Goal: Find specific page/section: Find specific page/section

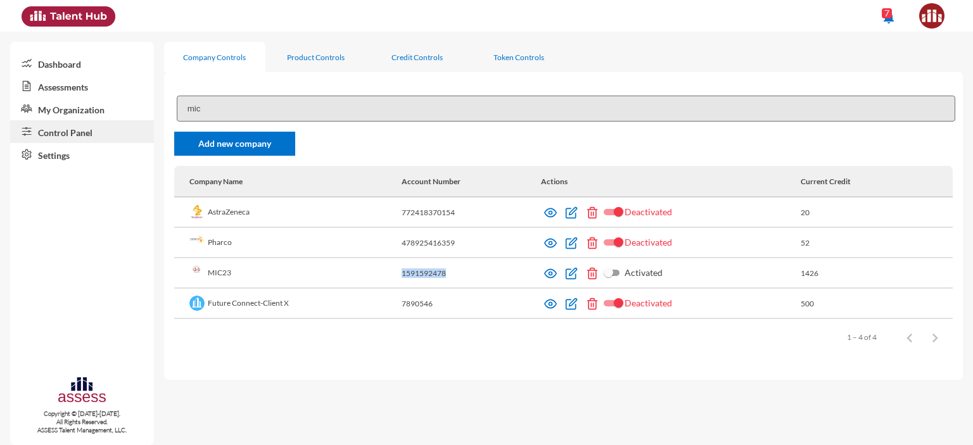
click at [62, 93] on link "Assessments" at bounding box center [82, 86] width 144 height 23
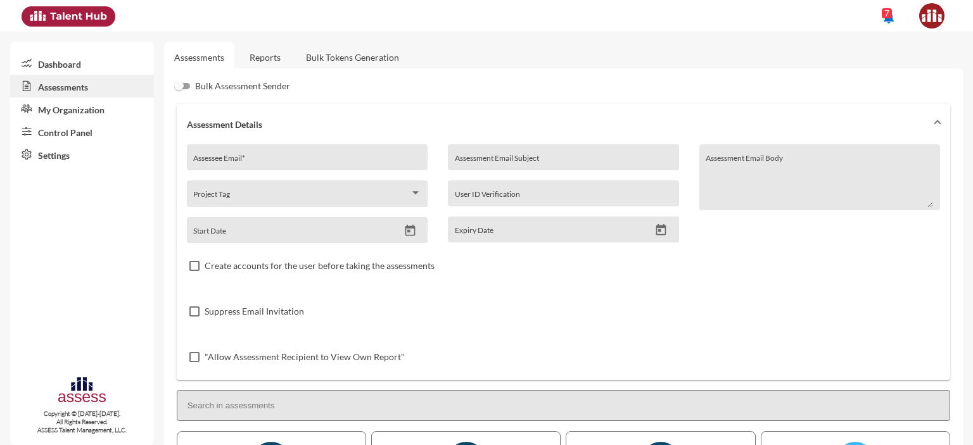
scroll to position [291, 0]
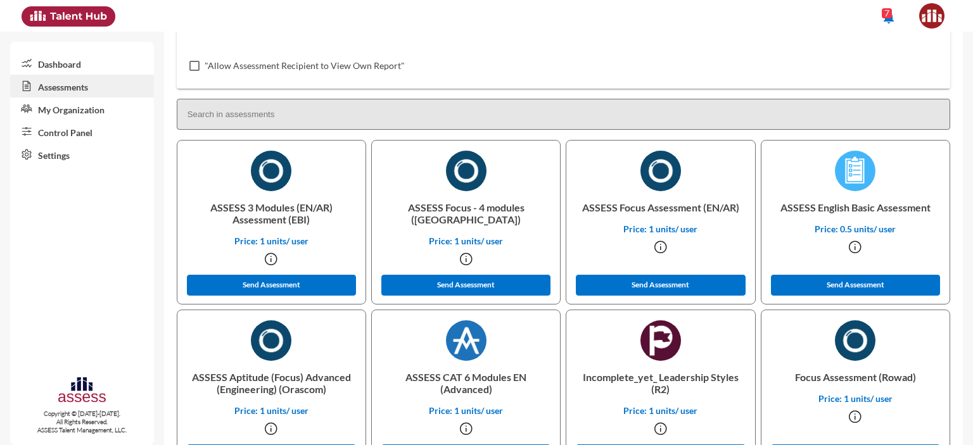
click at [232, 123] on input at bounding box center [564, 114] width 774 height 31
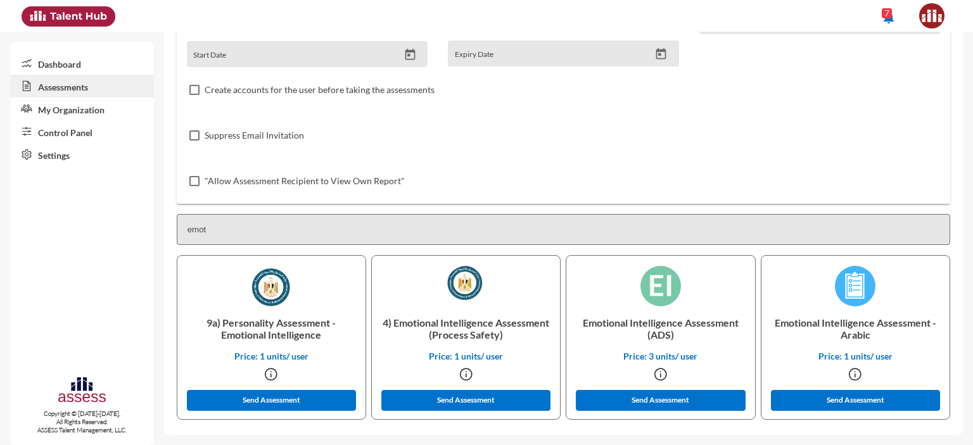
scroll to position [177, 0]
type input "emoti"
click at [636, 320] on p "Emotional Intelligence Assessment (ADS)" at bounding box center [661, 329] width 168 height 44
click at [656, 375] on icon at bounding box center [660, 374] width 15 height 15
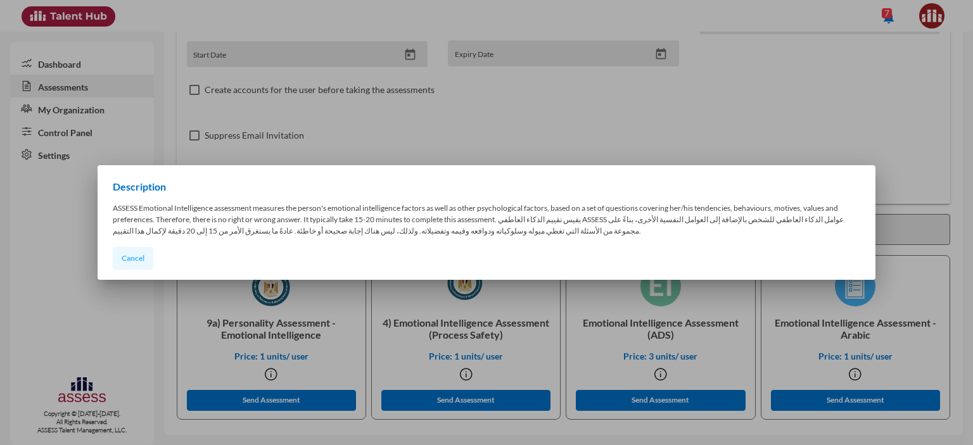
click at [136, 263] on button "Cancel" at bounding box center [133, 258] width 41 height 23
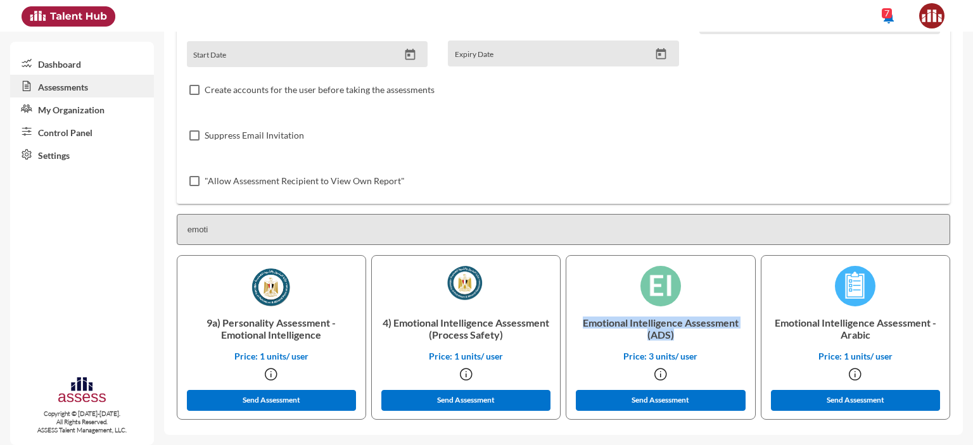
drag, startPoint x: 679, startPoint y: 337, endPoint x: 578, endPoint y: 324, distance: 102.2
click at [578, 324] on p "Emotional Intelligence Assessment (ADS)" at bounding box center [661, 329] width 168 height 44
copy p "Emotional Intelligence Assessment (ADS)"
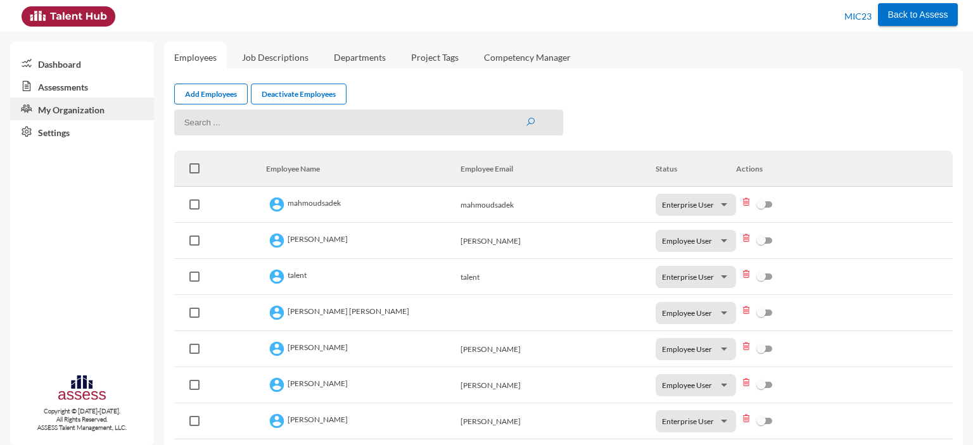
click at [61, 89] on link "Assessments" at bounding box center [82, 86] width 144 height 23
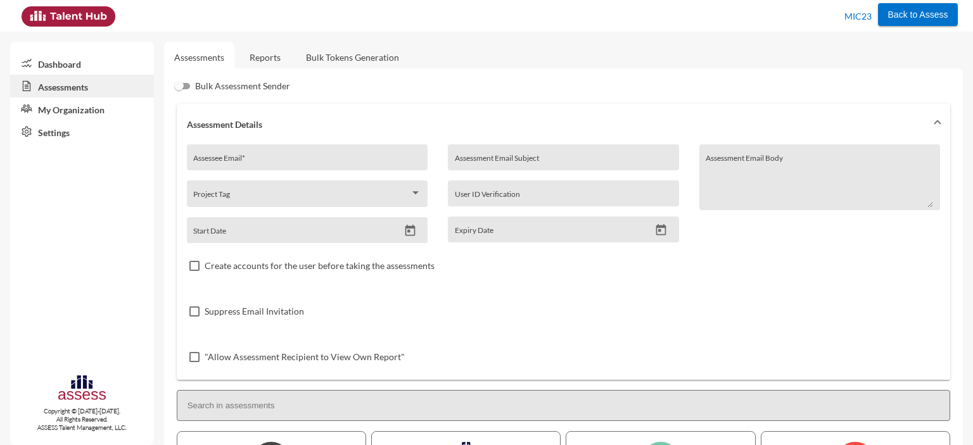
click at [267, 58] on link "Reports" at bounding box center [265, 57] width 51 height 31
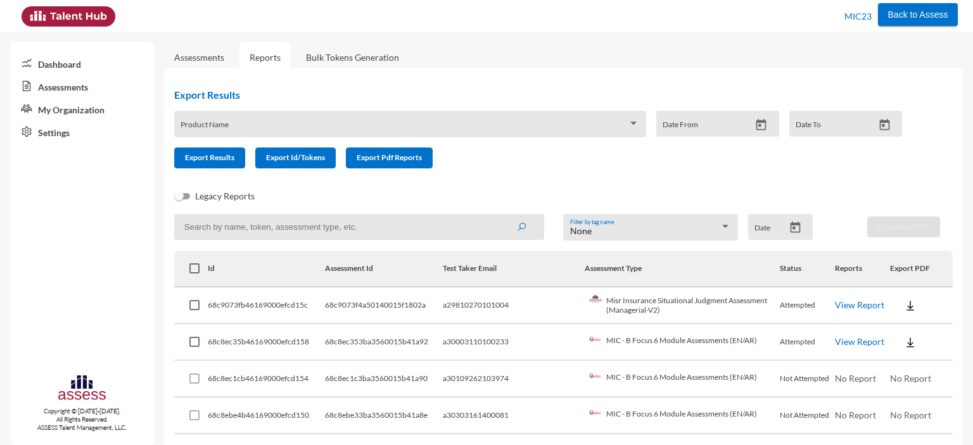
click at [68, 86] on link "Assessments" at bounding box center [82, 86] width 144 height 23
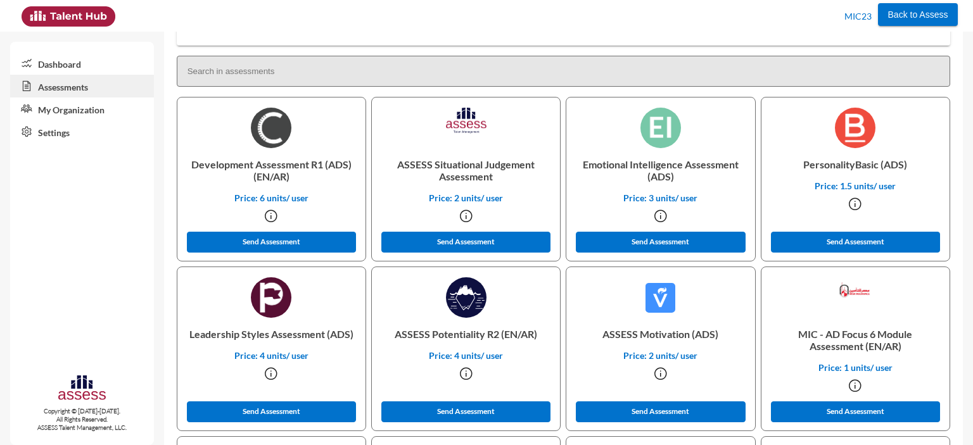
scroll to position [336, 0]
